Goal: Entertainment & Leisure: Browse casually

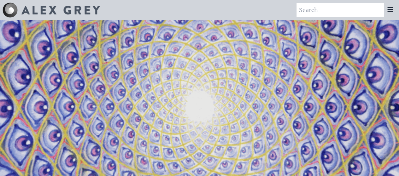
click at [389, 12] on icon at bounding box center [390, 10] width 8 height 8
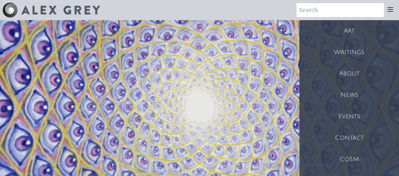
click at [358, 29] on div "Art" at bounding box center [349, 30] width 100 height 21
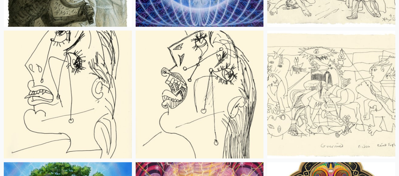
scroll to position [7278, 0]
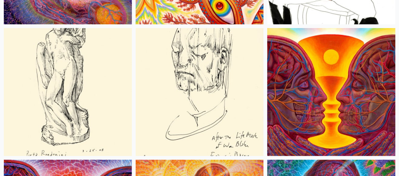
scroll to position [3868, 0]
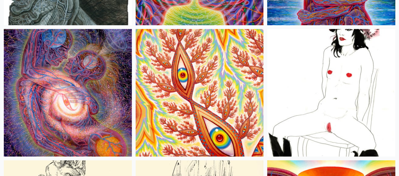
scroll to position [3724, 0]
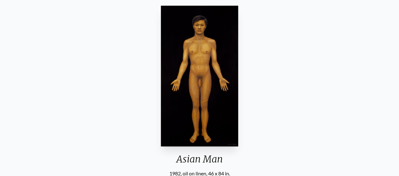
scroll to position [49, 0]
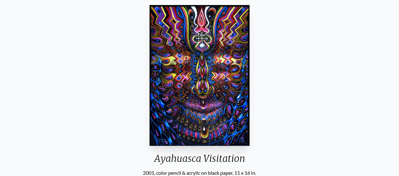
scroll to position [87, 0]
